Goal: Navigation & Orientation: Find specific page/section

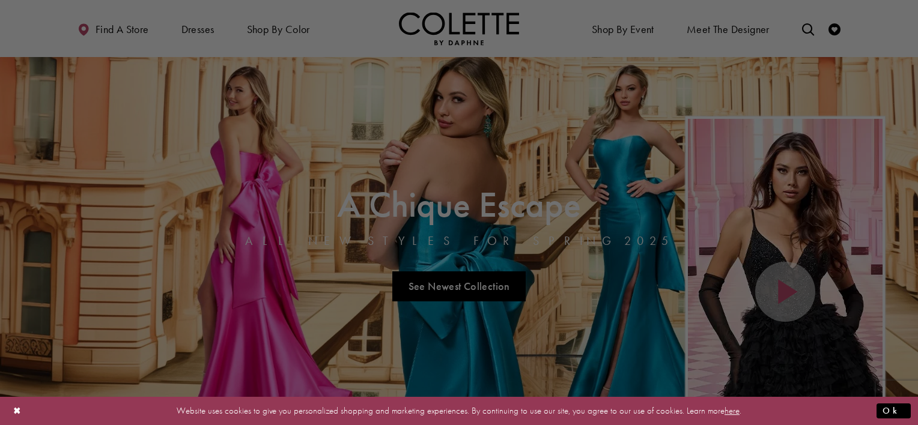
click at [214, 31] on div at bounding box center [463, 215] width 927 height 430
click at [208, 31] on div at bounding box center [463, 215] width 927 height 430
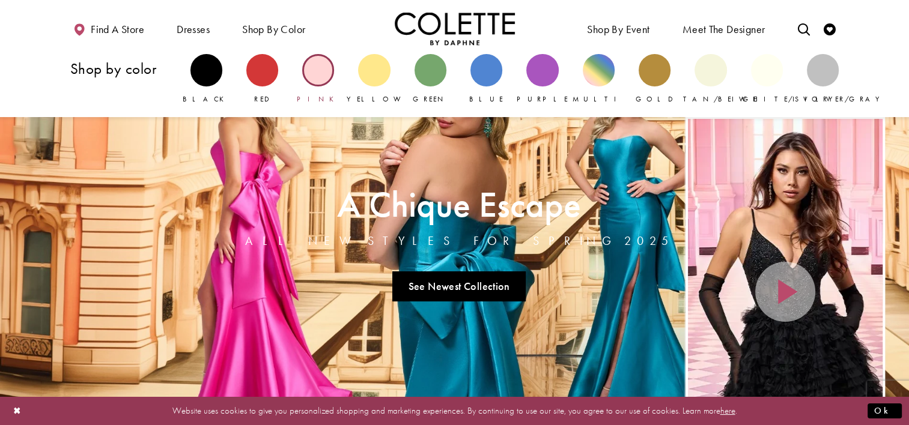
click at [324, 78] on div "Primary block" at bounding box center [318, 70] width 32 height 32
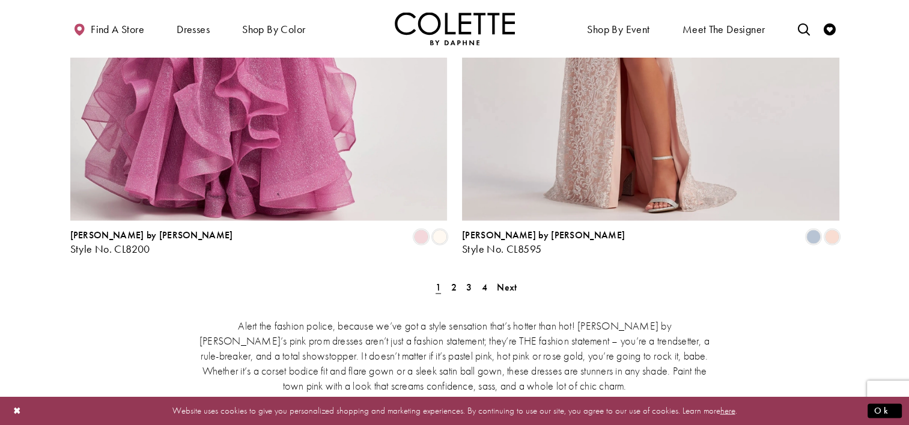
scroll to position [2283, 0]
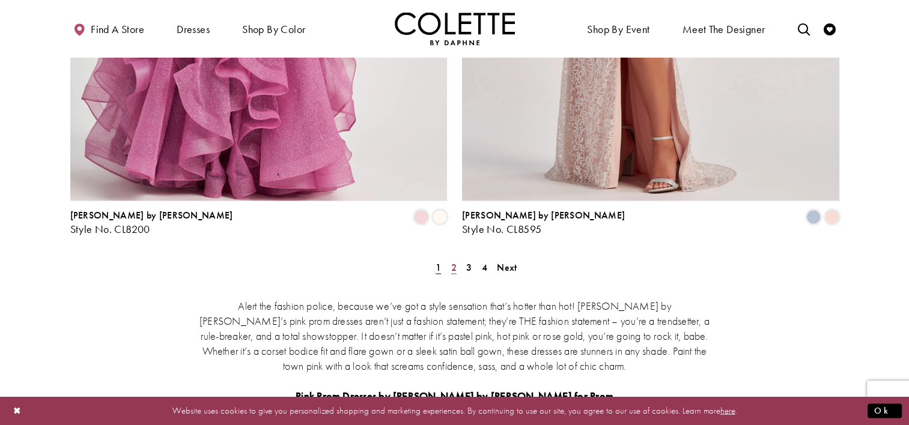
click at [458, 259] on link "2" at bounding box center [454, 267] width 13 height 17
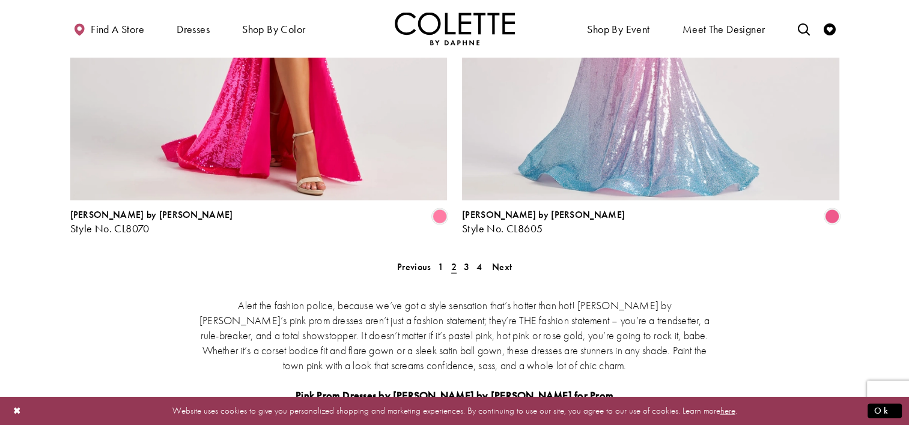
scroll to position [2288, 0]
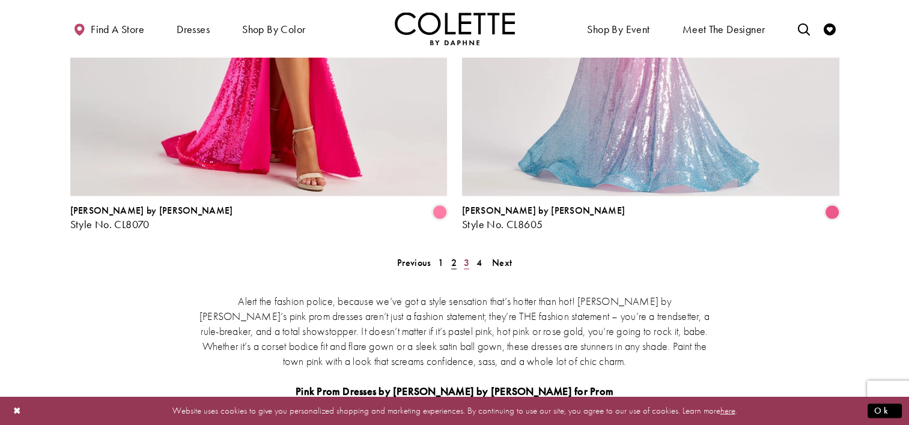
click at [466, 254] on link "3" at bounding box center [466, 262] width 13 height 17
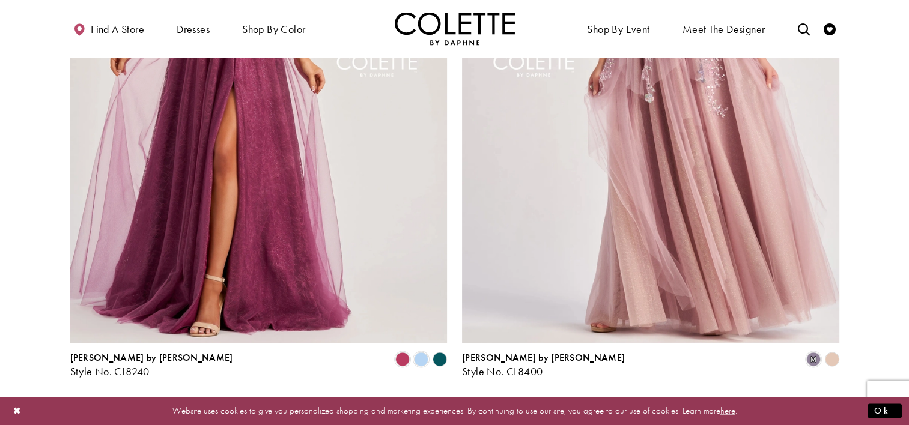
scroll to position [2168, 0]
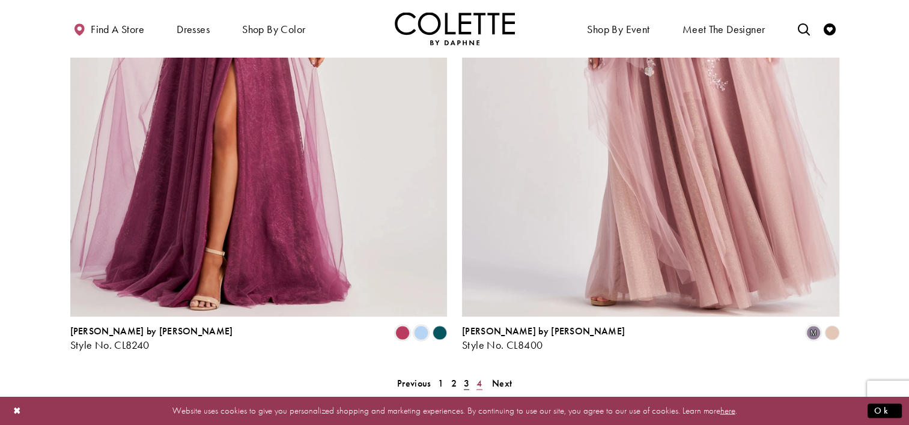
click at [481, 374] on link "4" at bounding box center [479, 382] width 13 height 17
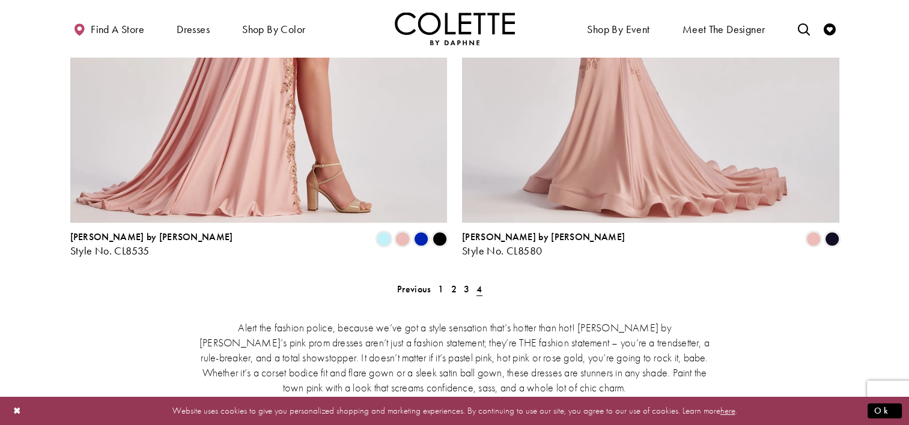
scroll to position [606, 0]
